Goal: Navigation & Orientation: Go to known website

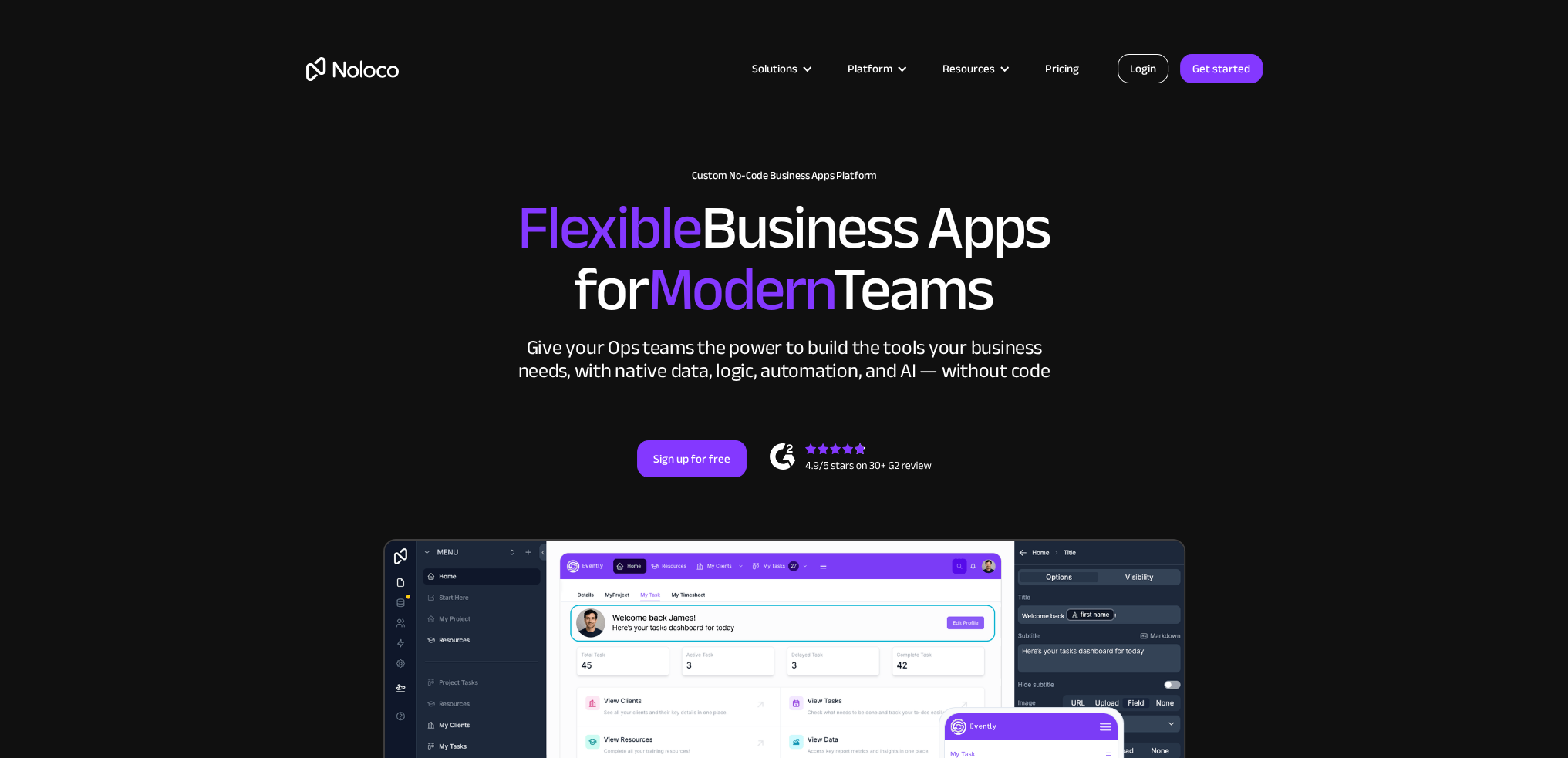
click at [1149, 70] on link "Login" at bounding box center [1143, 68] width 51 height 30
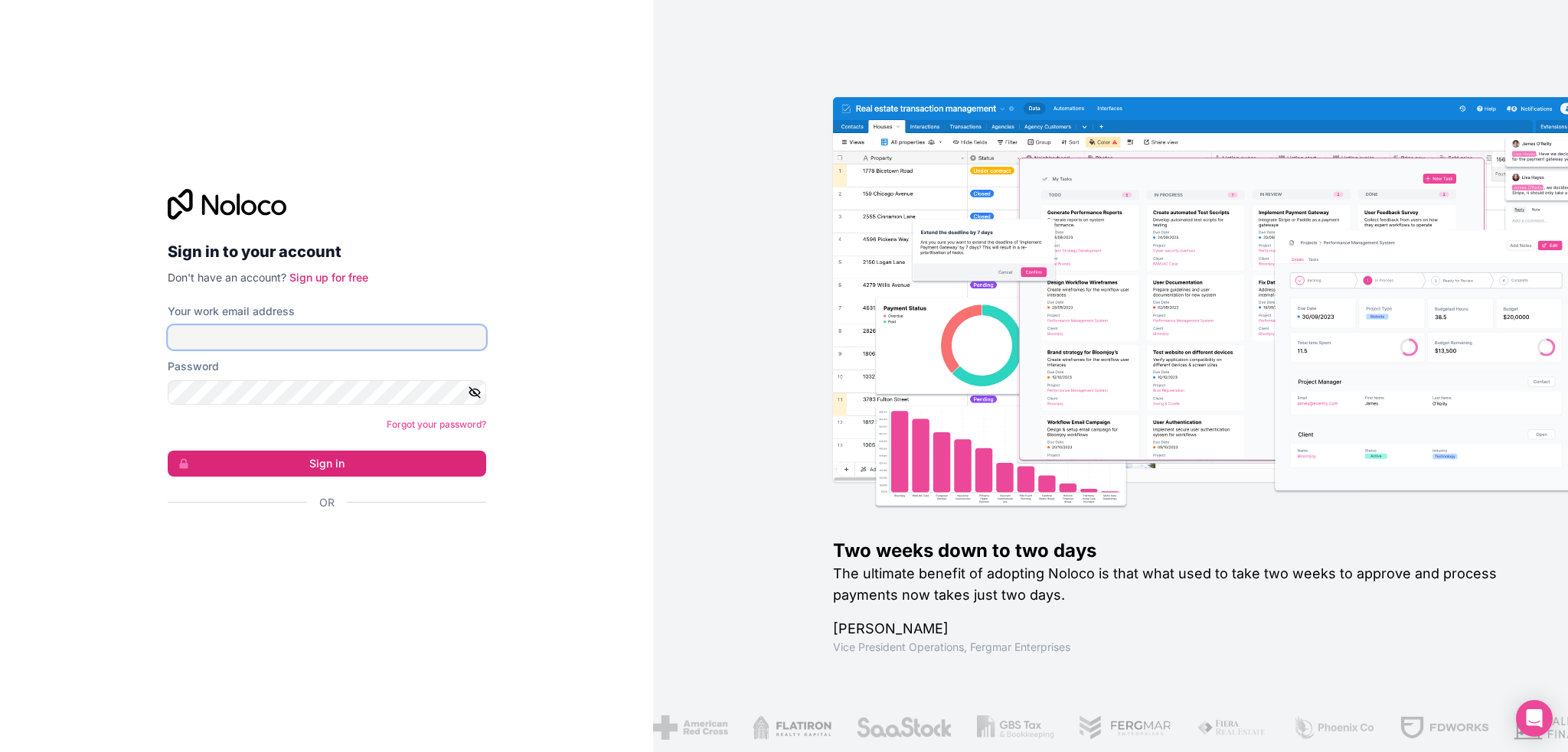
type input "jd@jadehawk.eu"
click at [337, 468] on button "Sign in" at bounding box center [327, 463] width 318 height 26
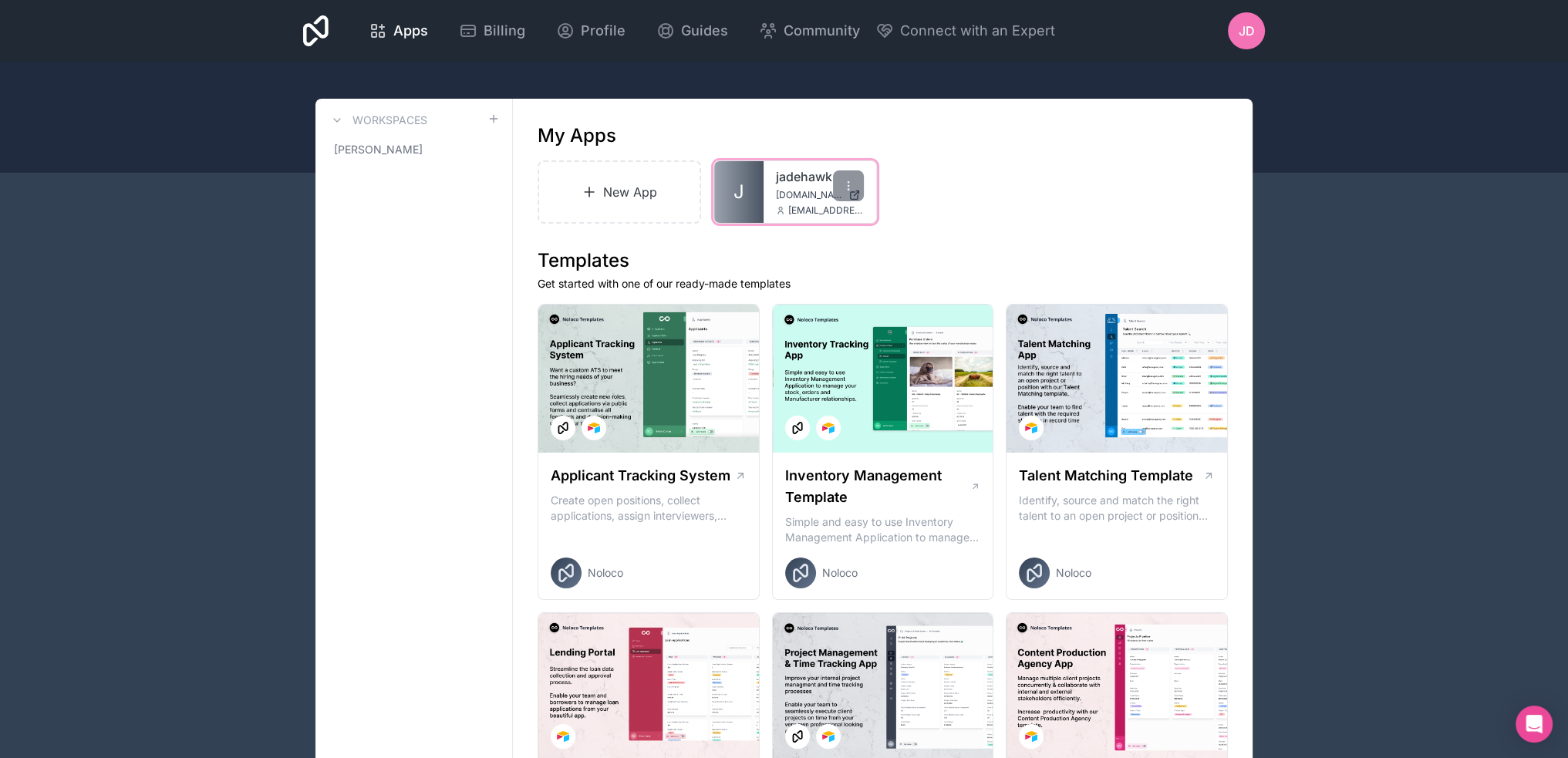
click at [819, 197] on span "jadehawk.noloco.co" at bounding box center [809, 194] width 67 height 12
click at [1088, 43] on div "Apps Billing Profile Guides Community Connect with an Expert JD Billing Profile…" at bounding box center [784, 31] width 986 height 62
